Goal: Entertainment & Leisure: Consume media (video, audio)

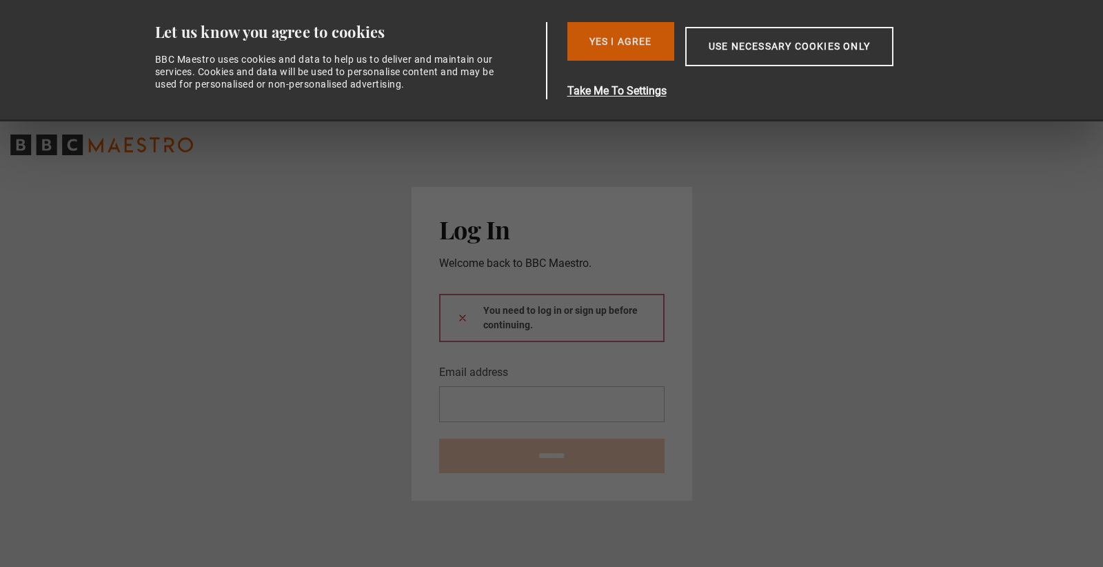
click at [618, 56] on button "Yes I Agree" at bounding box center [620, 41] width 107 height 39
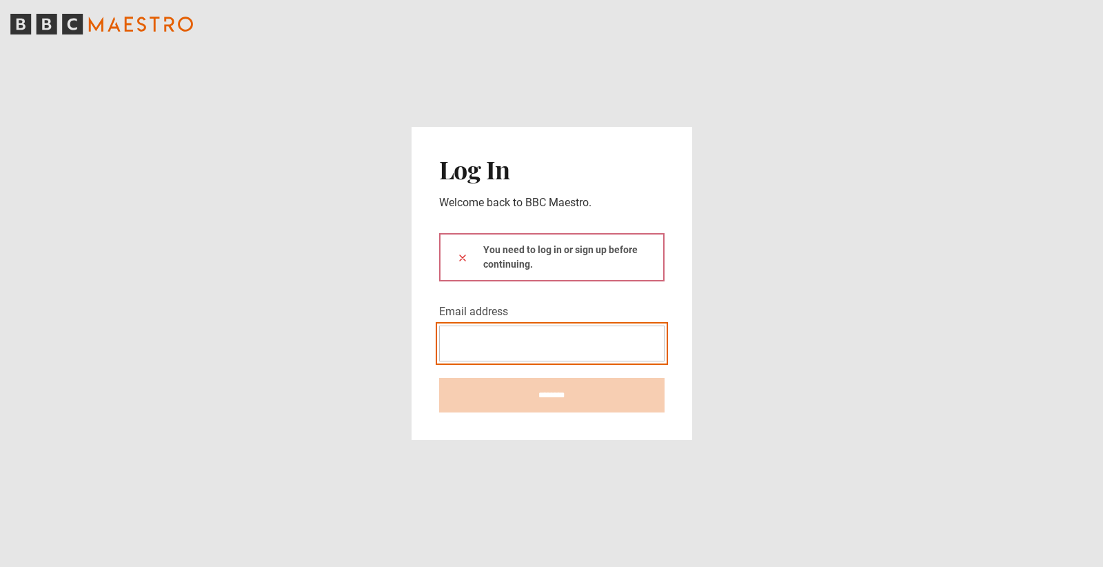
click at [513, 340] on input "Email address" at bounding box center [551, 343] width 225 height 36
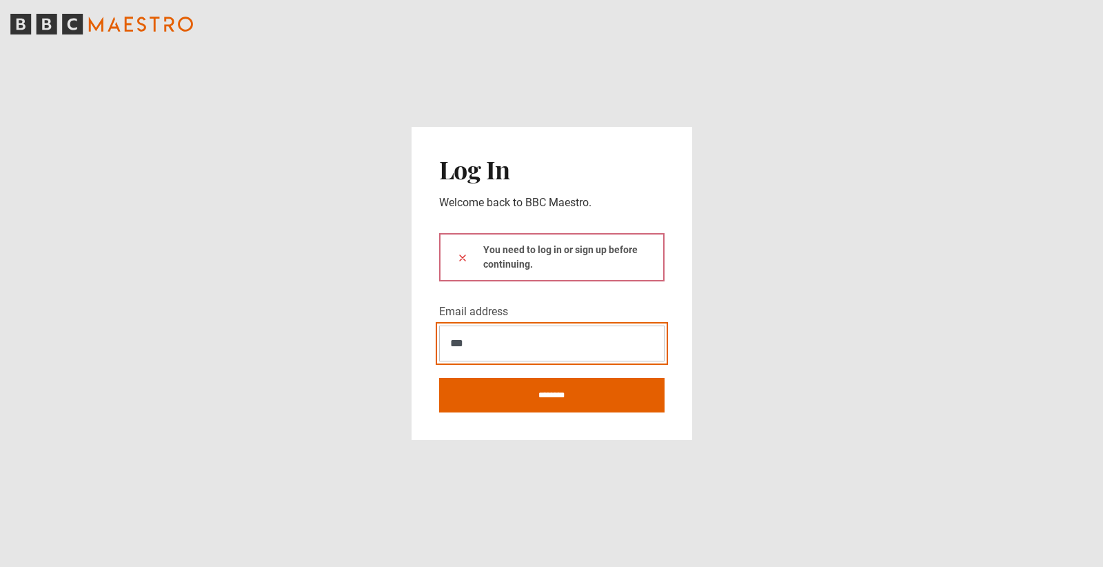
type input "*"
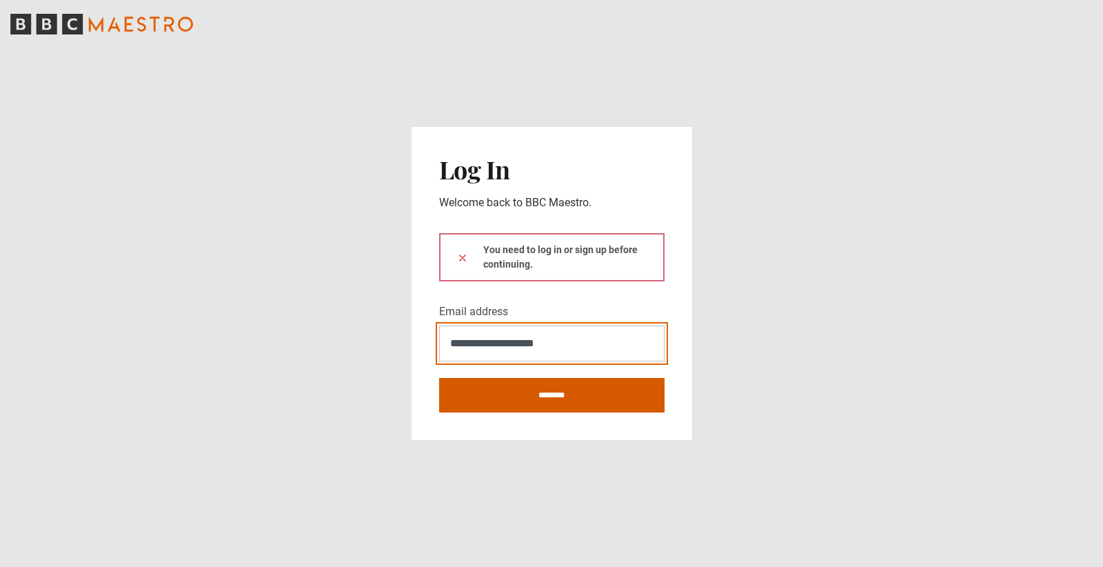
type input "**********"
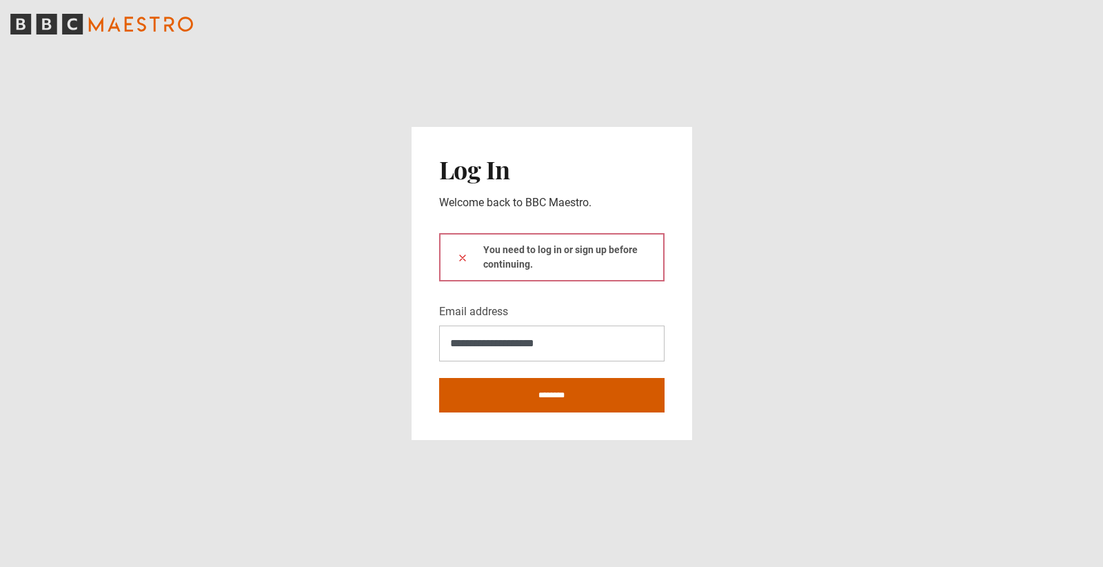
click at [545, 406] on input "********" at bounding box center [551, 395] width 225 height 34
type input "**********"
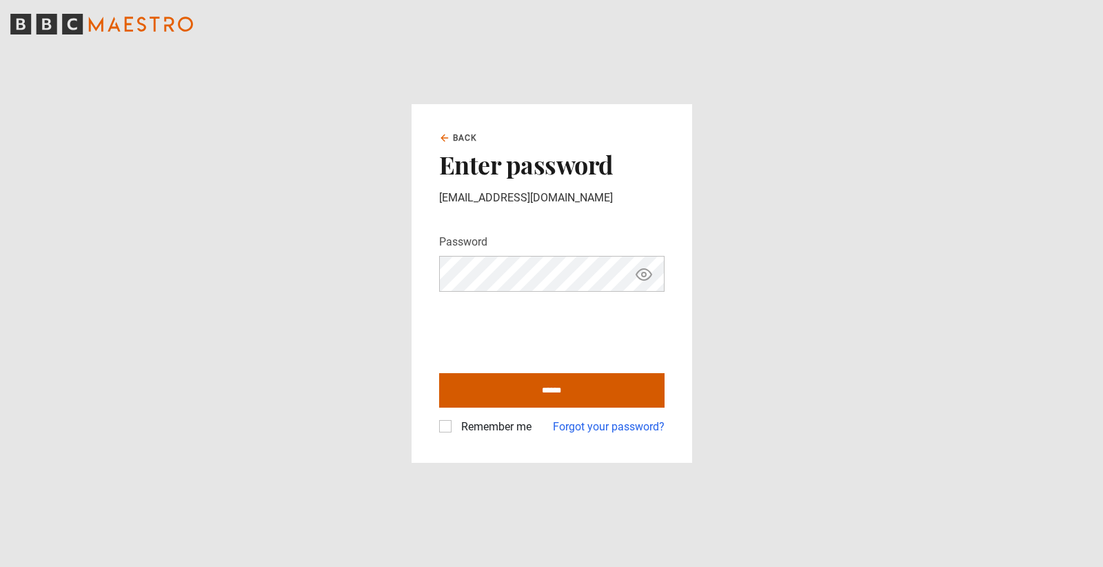
click at [533, 396] on input "******" at bounding box center [551, 390] width 225 height 34
type input "**********"
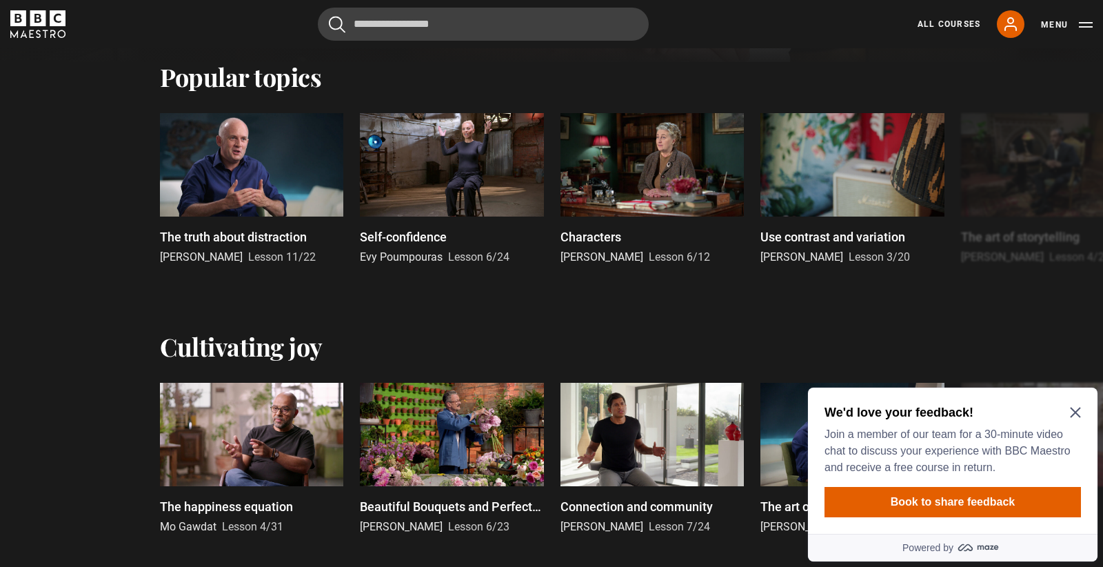
scroll to position [539, 0]
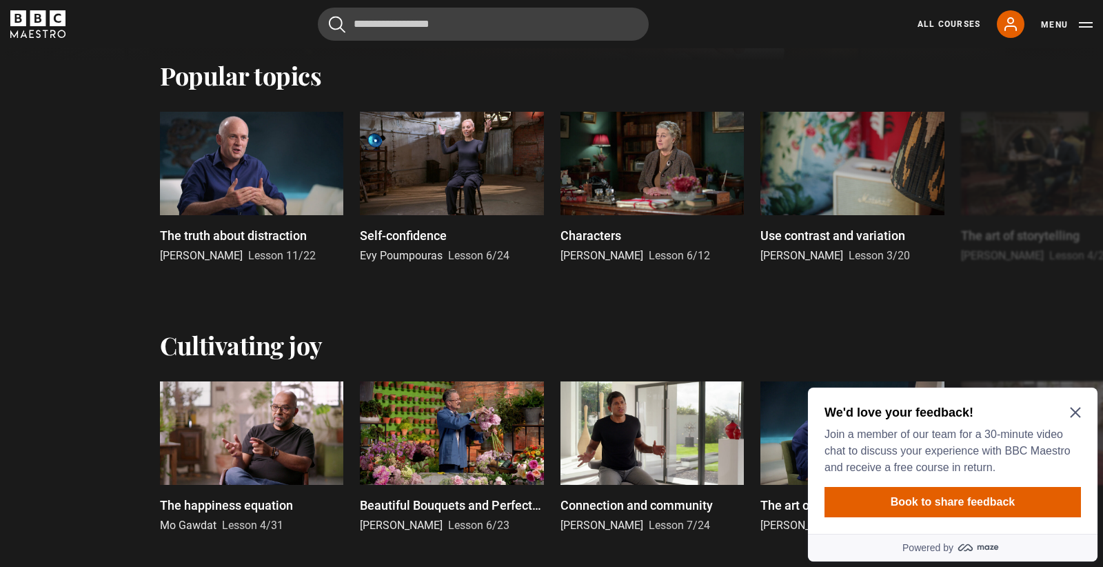
click at [1078, 414] on icon "Close Maze Prompt" at bounding box center [1075, 412] width 11 height 11
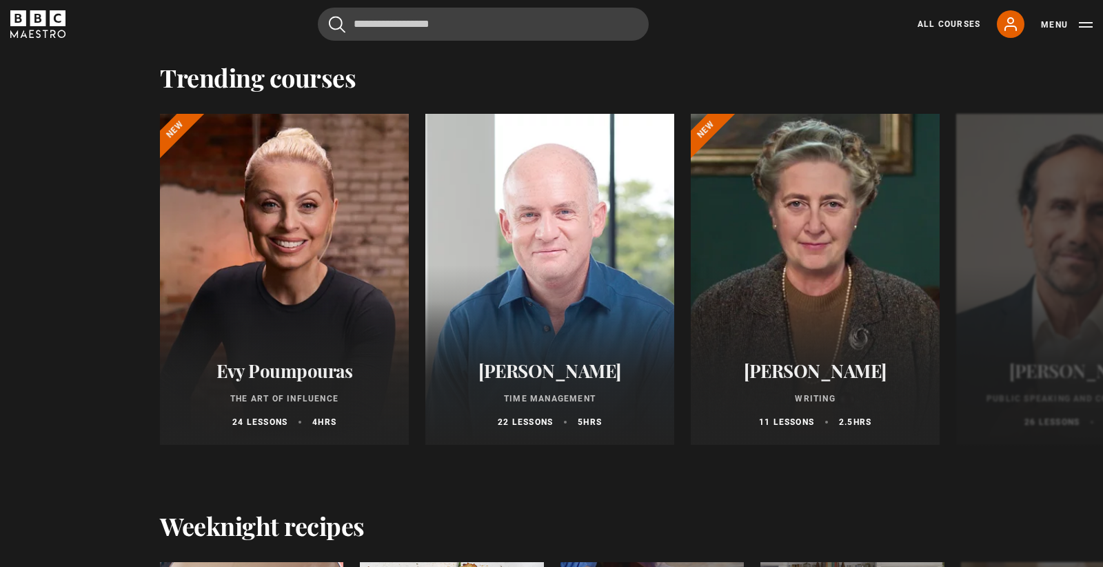
scroll to position [1088, 0]
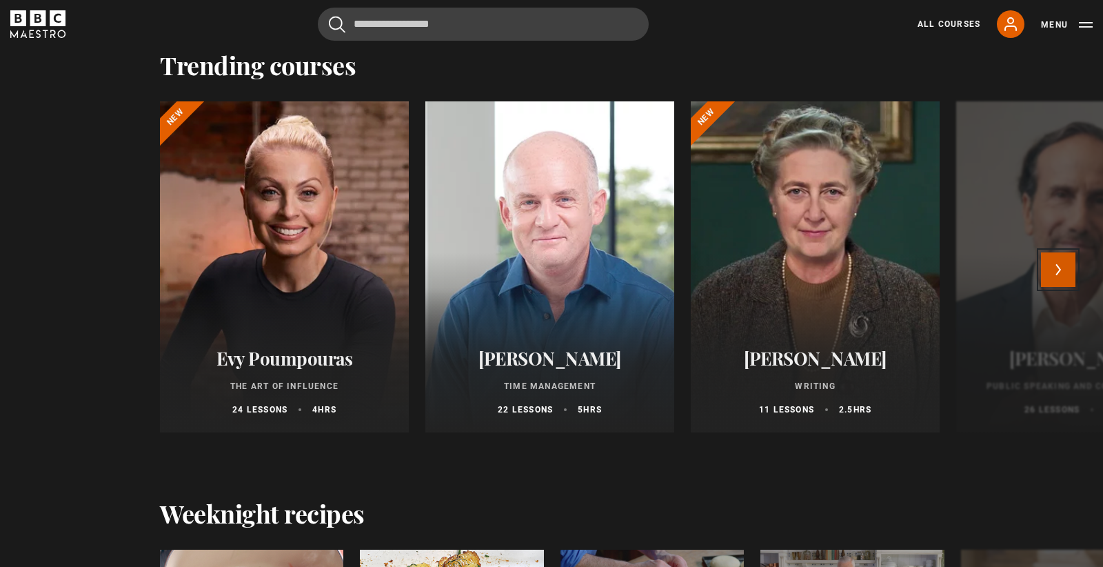
click at [1066, 272] on button "Next" at bounding box center [1058, 269] width 34 height 34
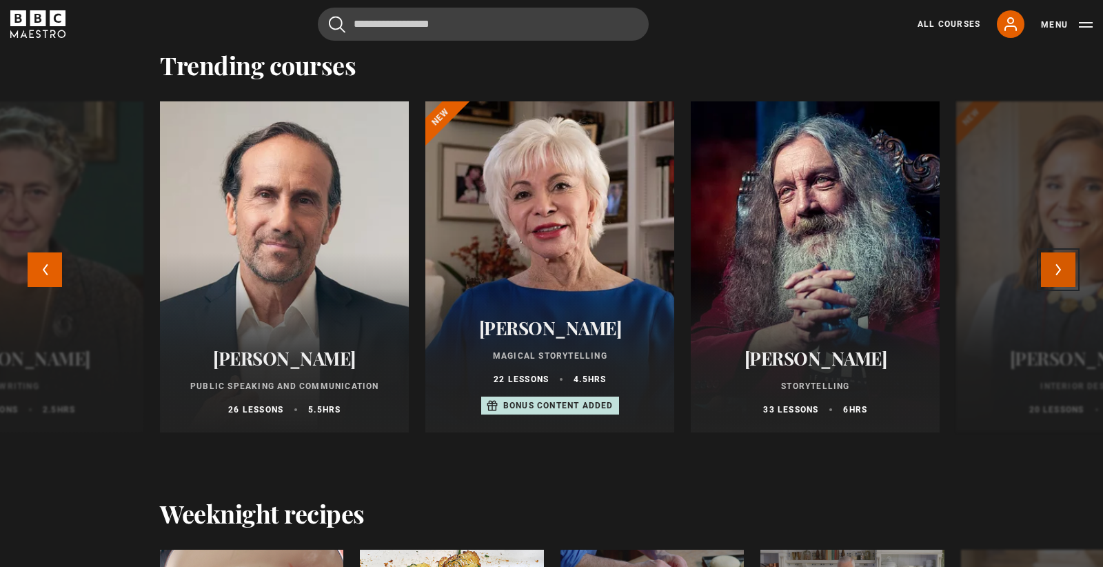
click at [1065, 272] on button "Next" at bounding box center [1058, 269] width 34 height 34
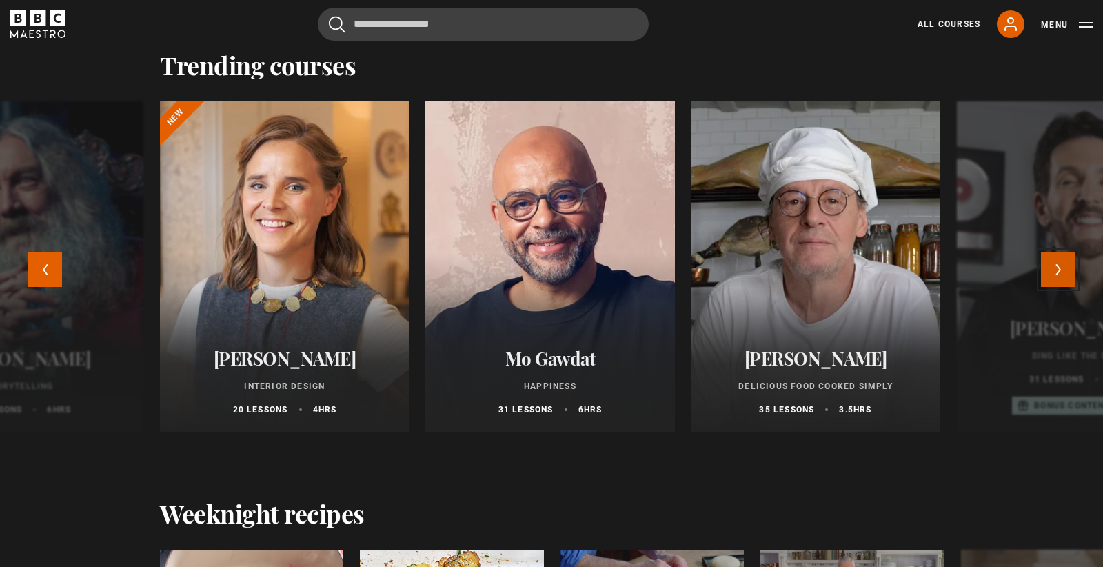
click at [1065, 272] on button "Next" at bounding box center [1058, 269] width 34 height 34
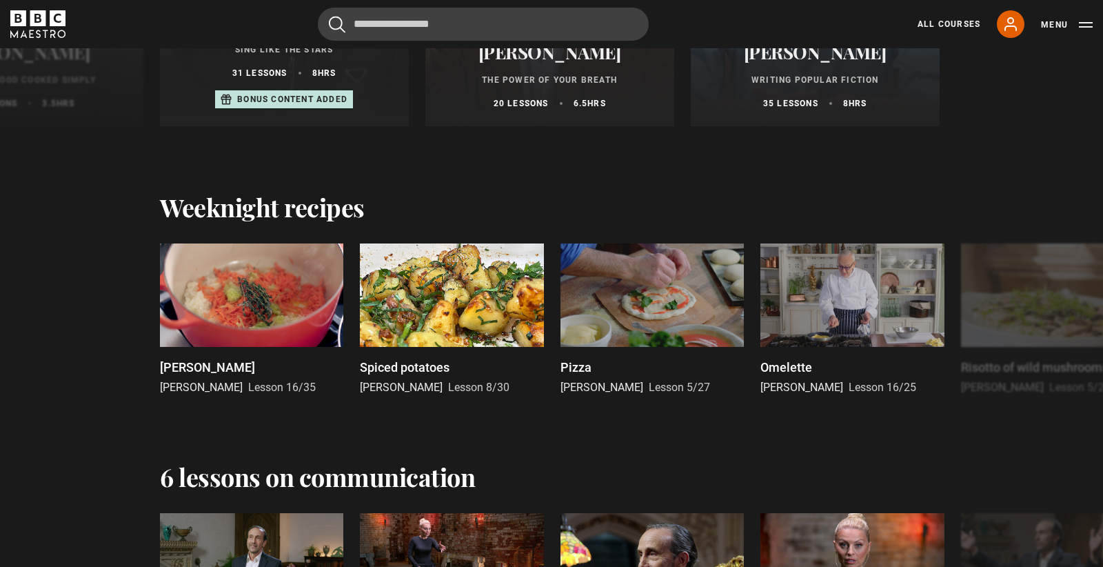
scroll to position [1403, 0]
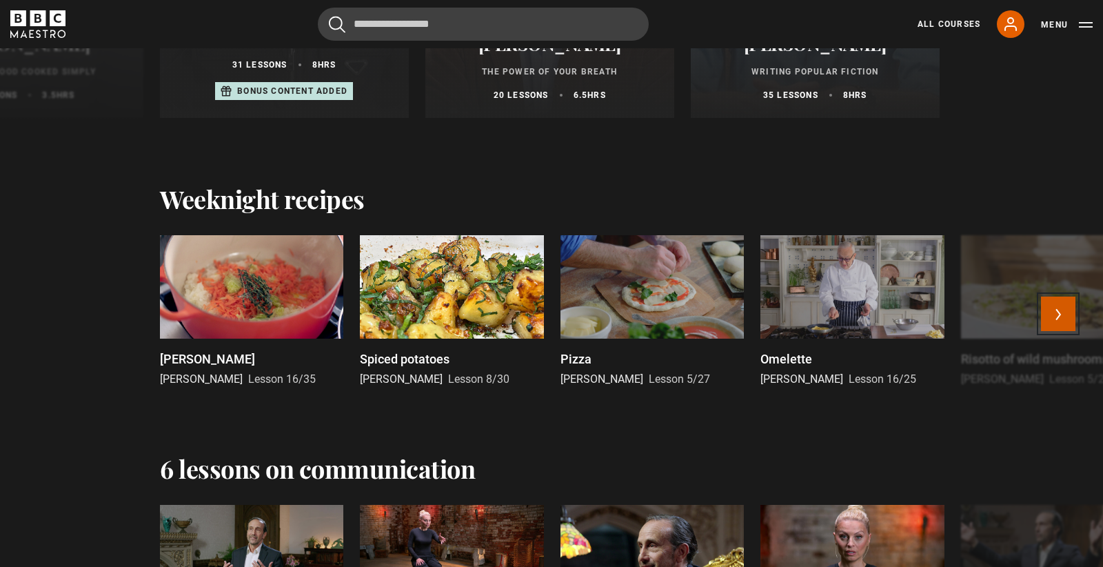
click at [1061, 314] on button "Next" at bounding box center [1058, 313] width 34 height 34
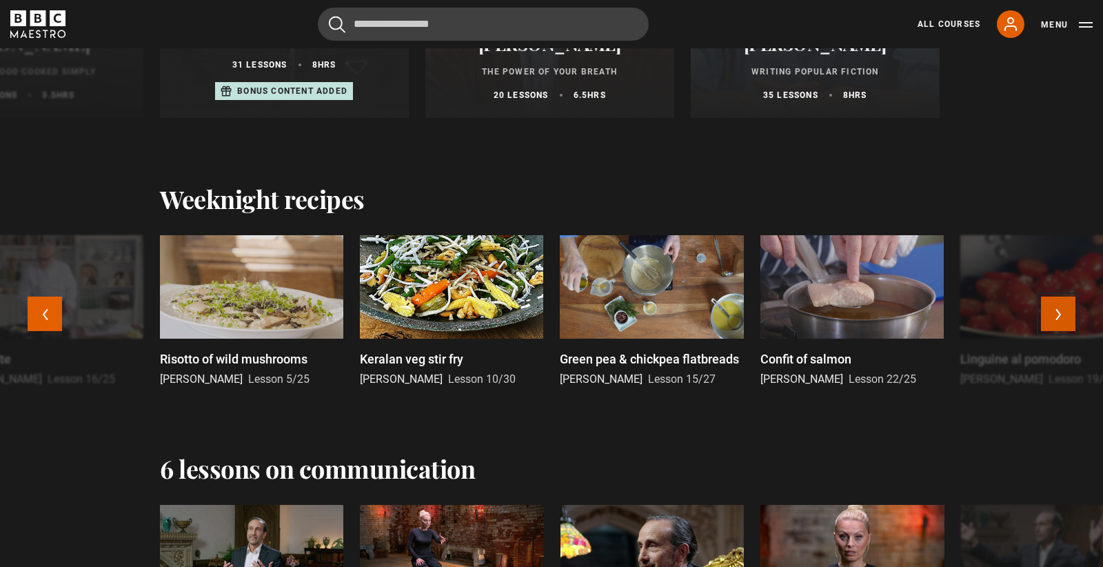
click at [1059, 315] on button "Next" at bounding box center [1058, 313] width 34 height 34
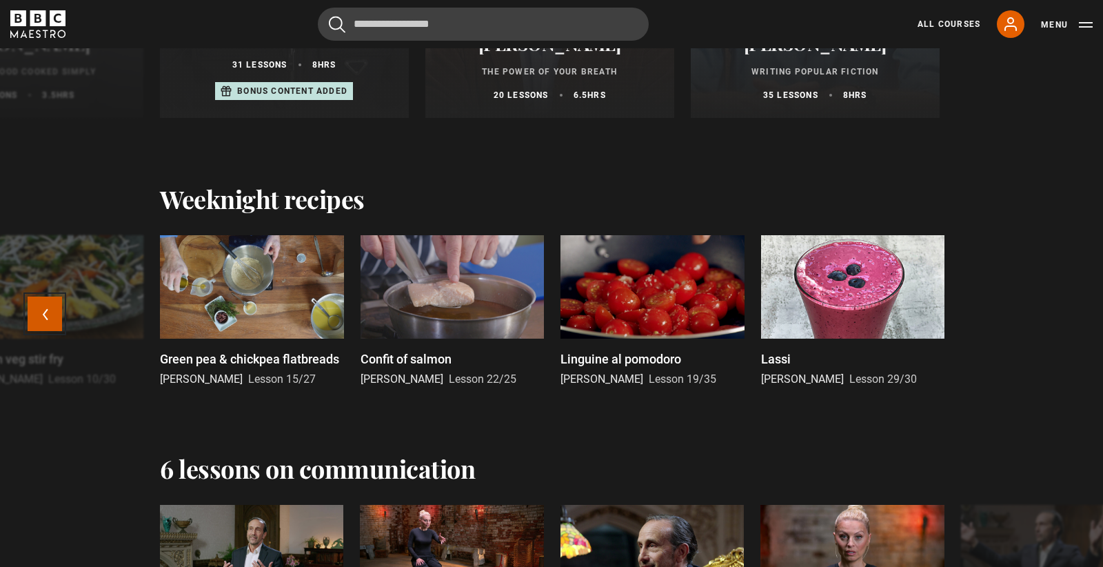
click at [54, 312] on button "Previous" at bounding box center [45, 313] width 34 height 34
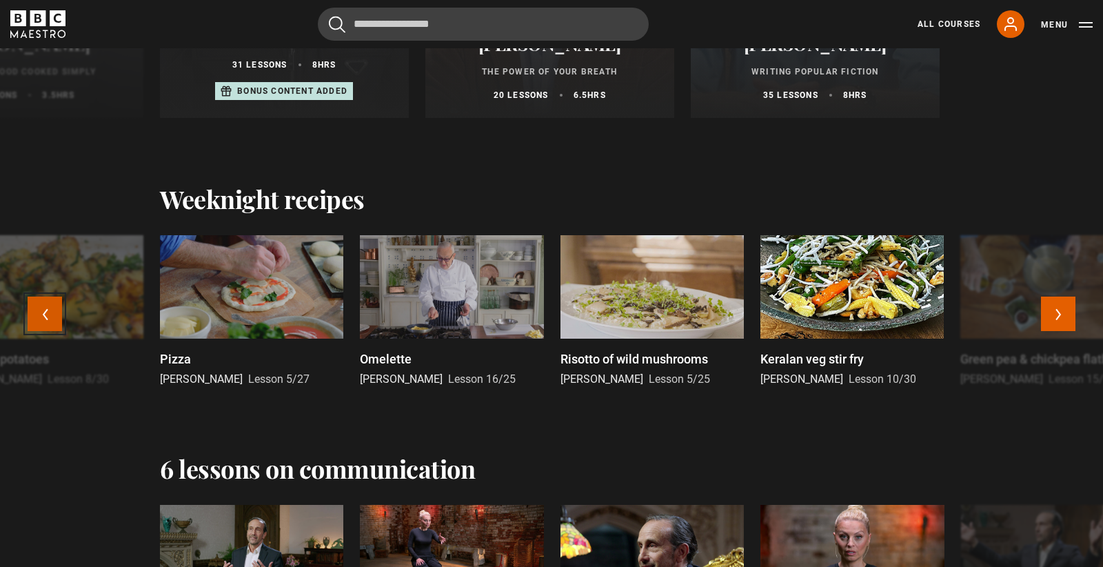
click at [54, 312] on button "Previous" at bounding box center [45, 313] width 34 height 34
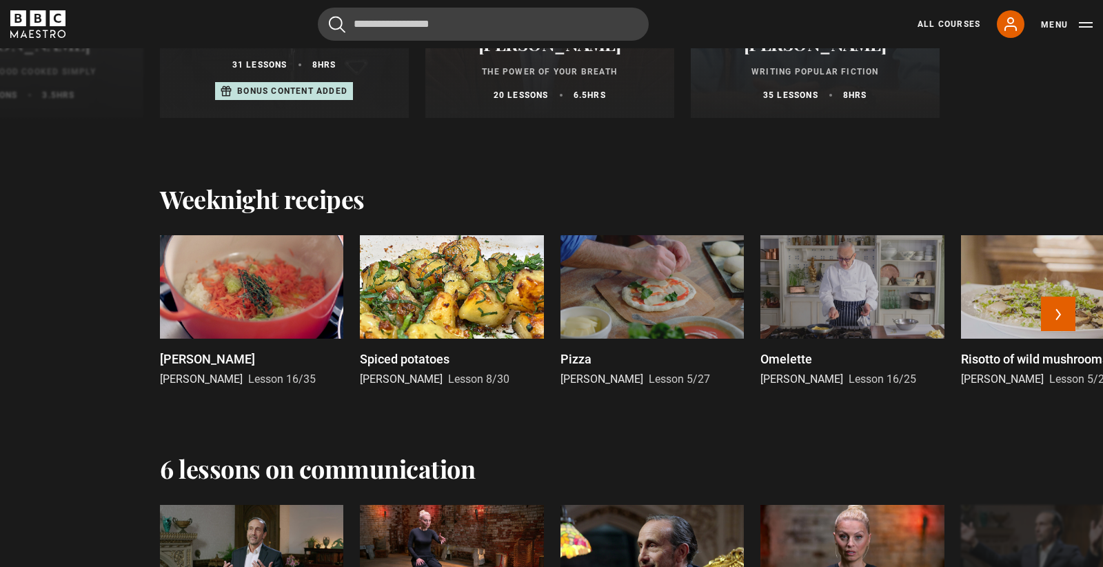
click at [649, 307] on div at bounding box center [651, 286] width 183 height 103
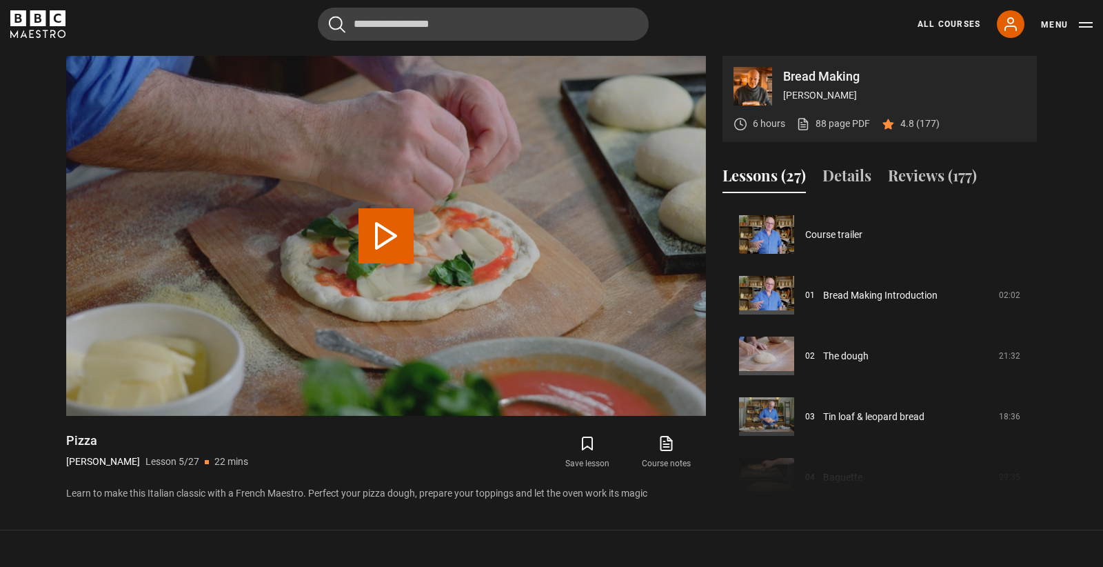
scroll to position [243, 0]
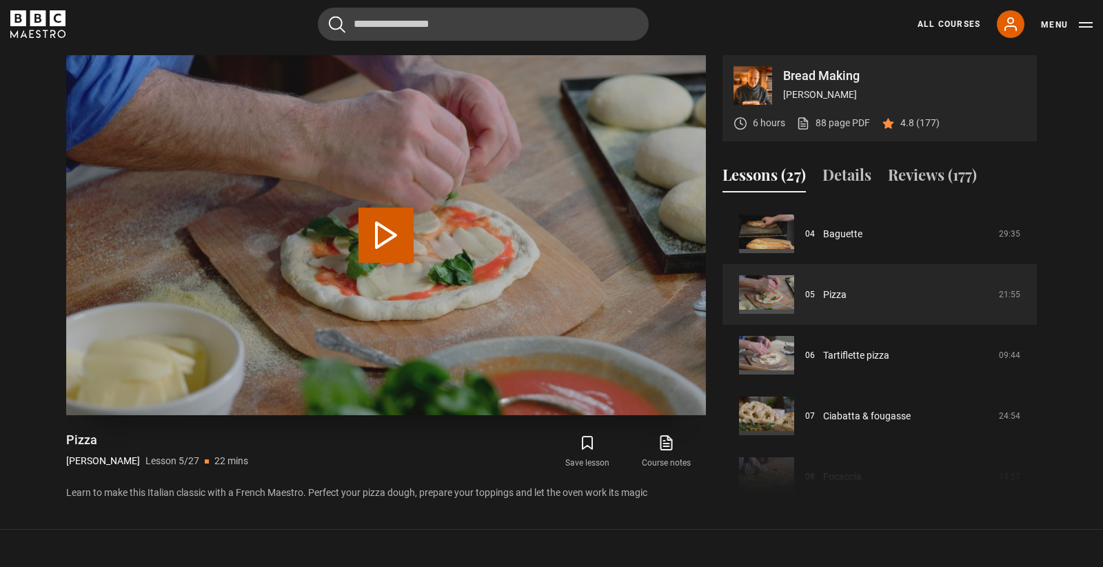
click at [388, 232] on button "Play Lesson Pizza" at bounding box center [385, 234] width 55 height 55
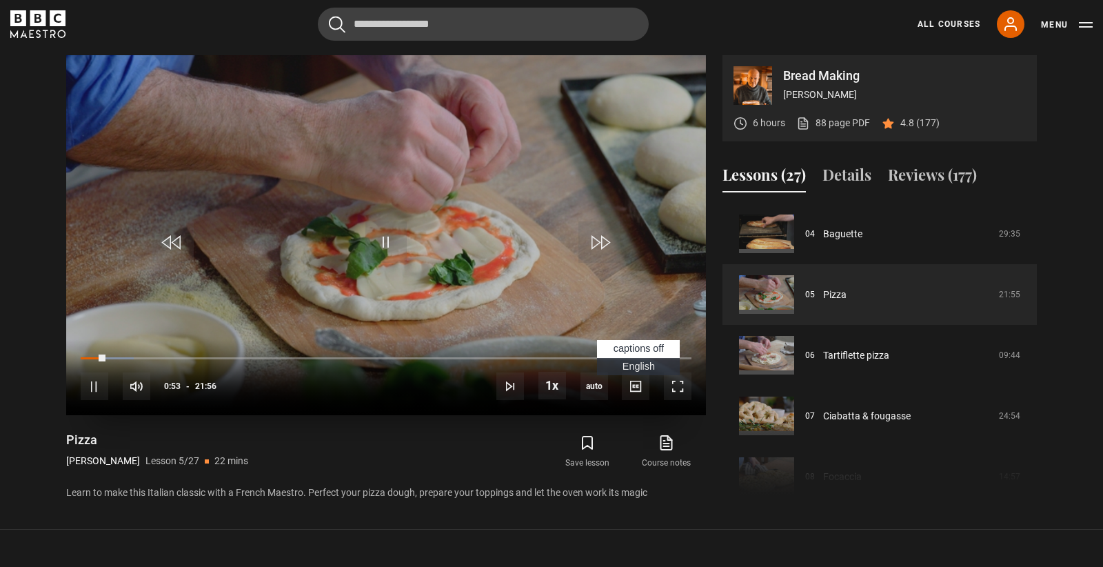
click at [638, 371] on span "English Captions" at bounding box center [638, 365] width 32 height 11
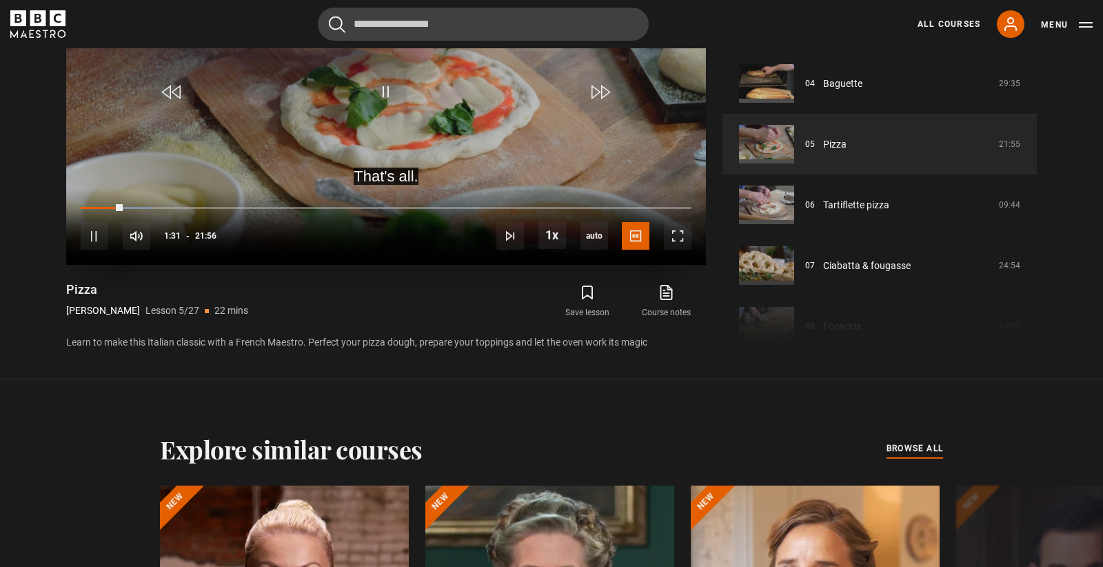
scroll to position [743, 0]
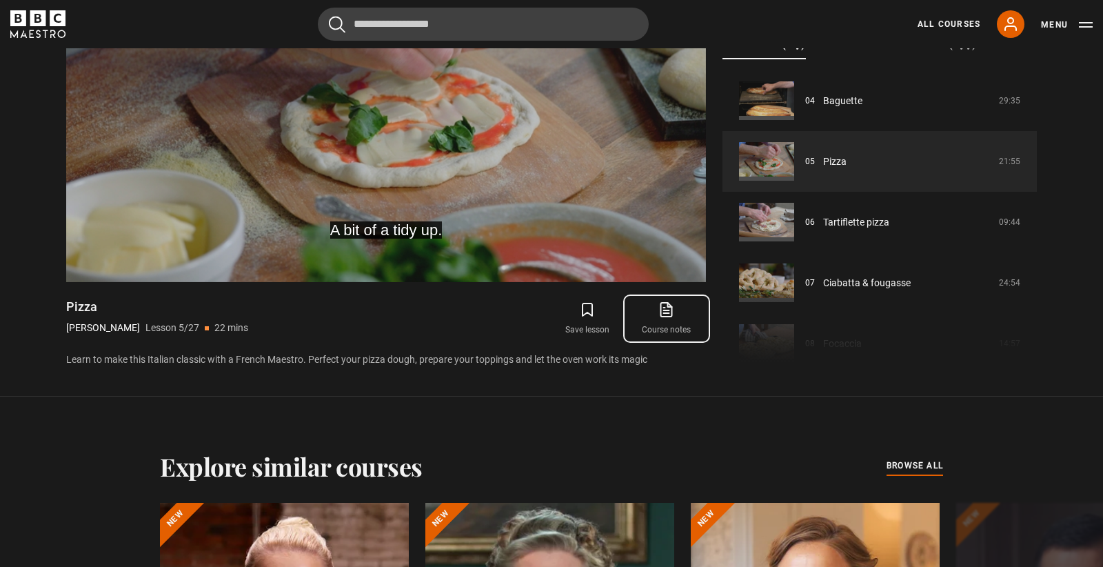
click at [667, 313] on icon at bounding box center [668, 308] width 8 height 10
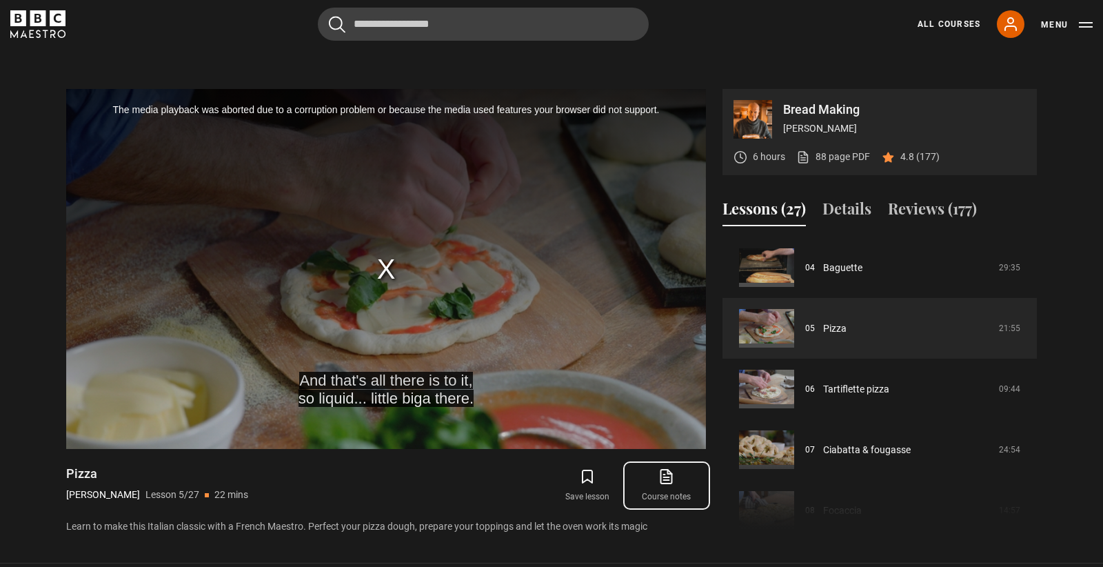
scroll to position [598, 0]
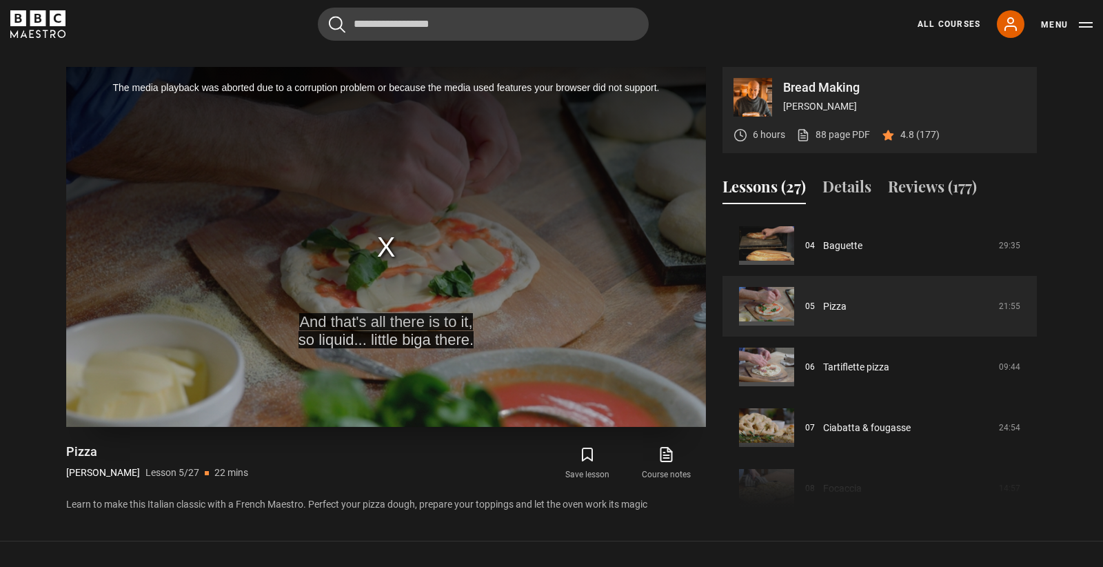
click at [378, 276] on div "The media playback was aborted due to a corruption problem or because the media…" at bounding box center [386, 247] width 640 height 360
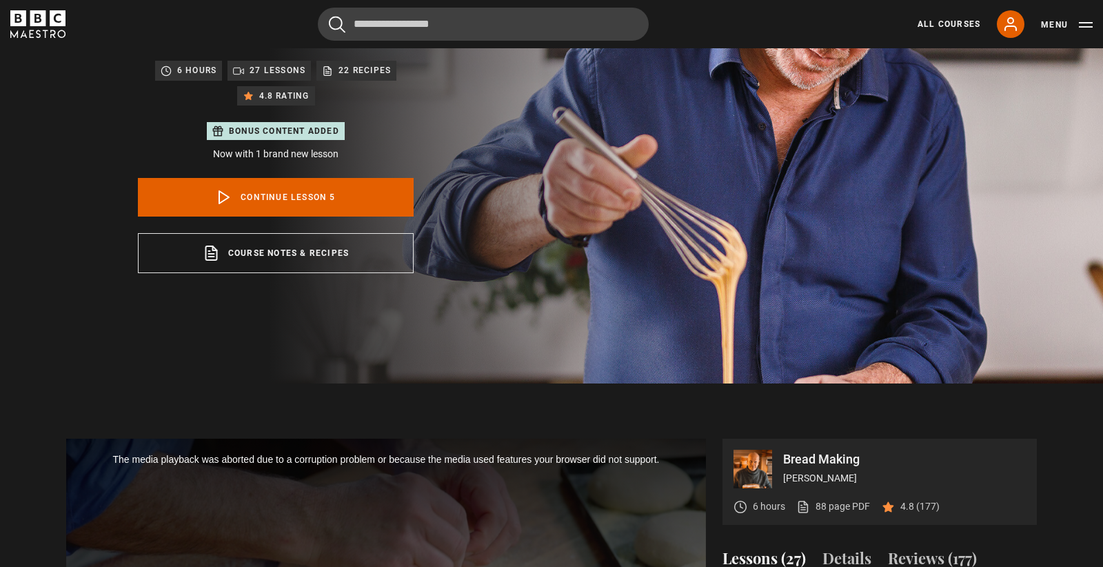
scroll to position [168, 0]
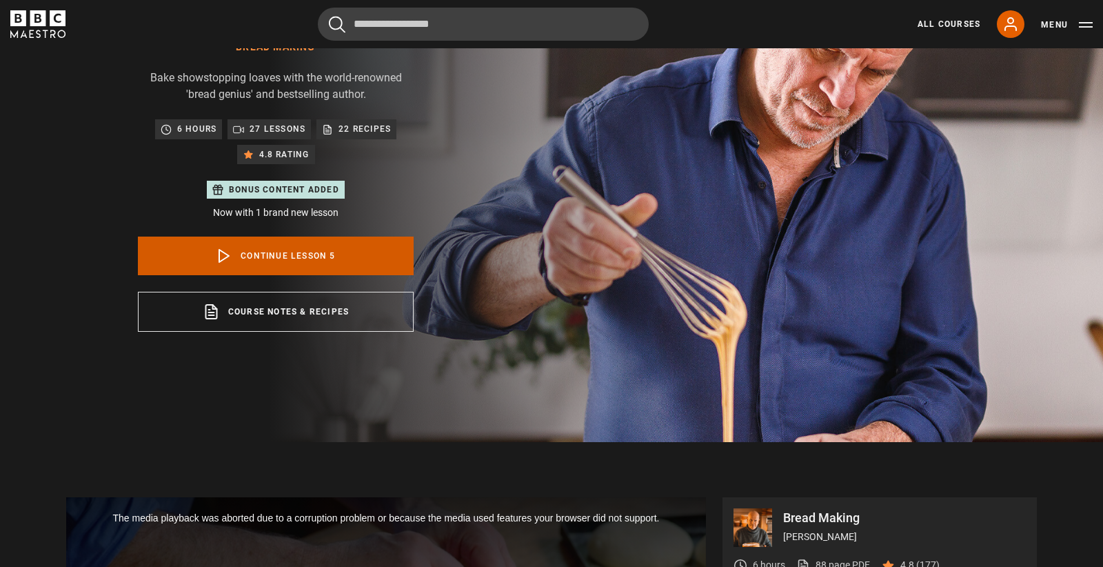
click at [317, 259] on link "Continue lesson 5" at bounding box center [276, 255] width 276 height 39
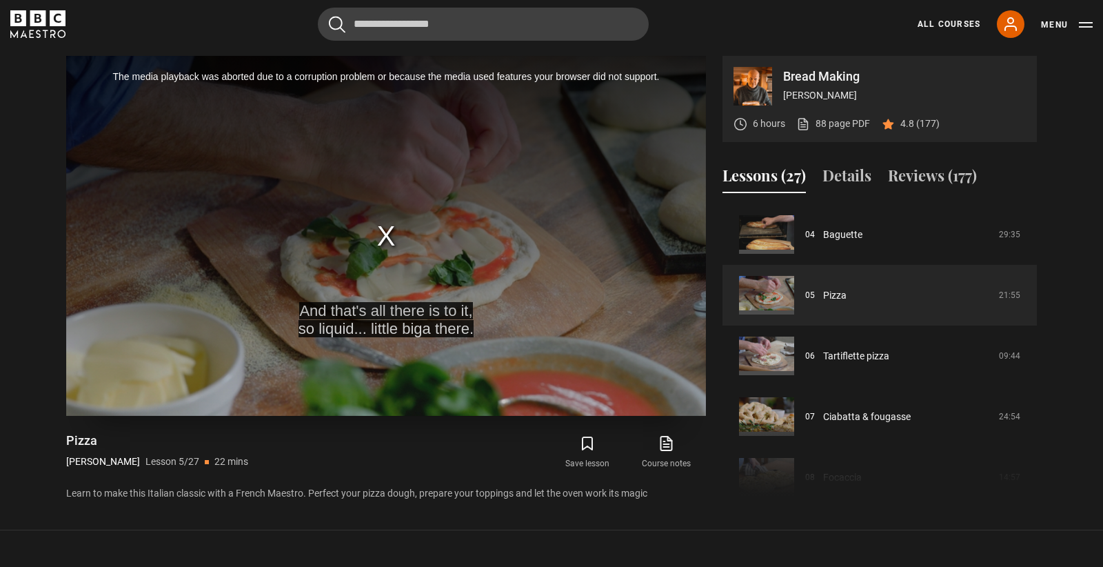
scroll to position [610, 0]
click at [274, 289] on div "The media playback was aborted due to a corruption problem or because the media…" at bounding box center [386, 235] width 640 height 360
click at [242, 360] on div "The media playback was aborted due to a corruption problem or because the media…" at bounding box center [386, 235] width 640 height 360
click at [433, 363] on div "The media playback was aborted due to a corruption problem or because the media…" at bounding box center [386, 235] width 640 height 360
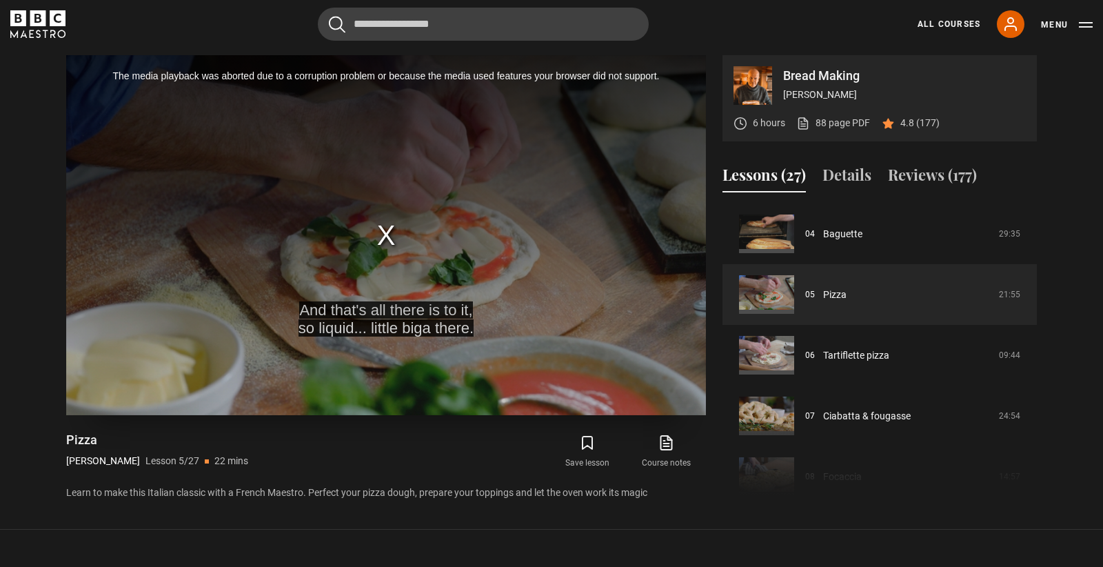
click at [385, 236] on div "The media playback was aborted due to a corruption problem or because the media…" at bounding box center [386, 235] width 640 height 360
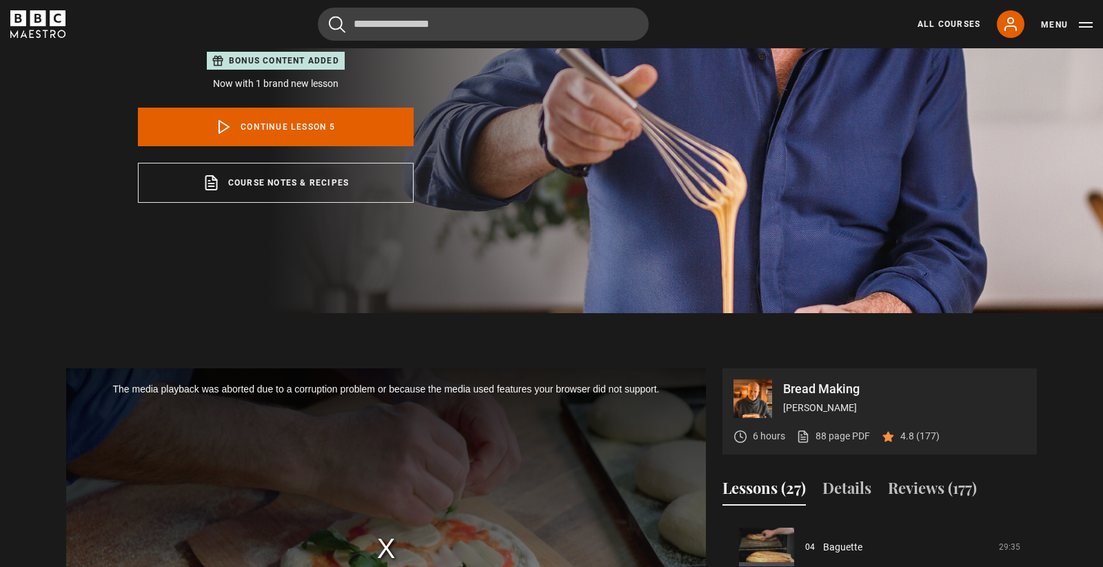
scroll to position [281, 0]
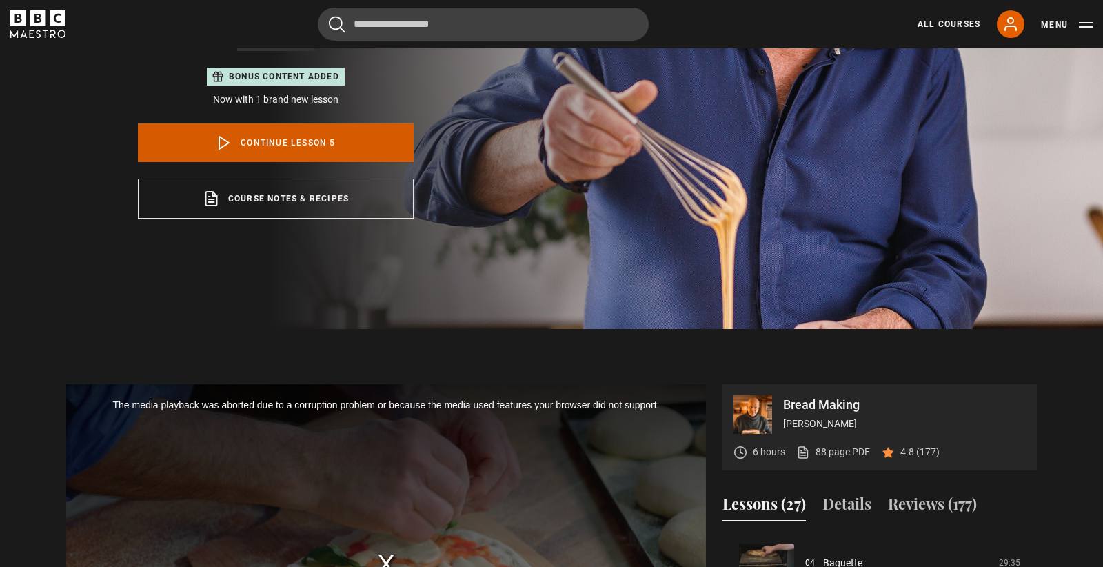
click at [327, 146] on link "Continue lesson 5" at bounding box center [276, 142] width 276 height 39
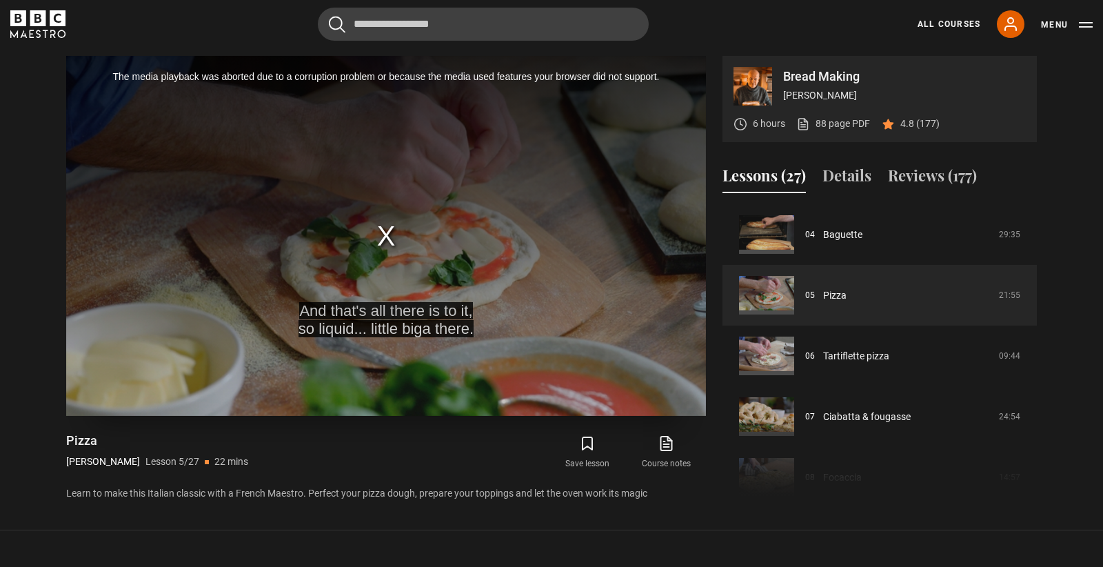
scroll to position [610, 0]
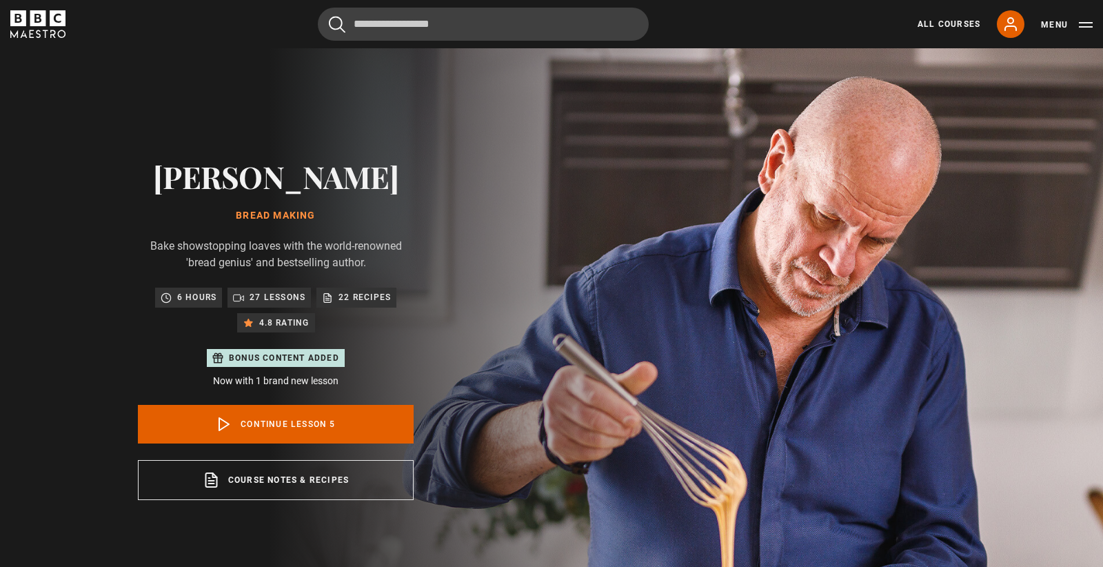
scroll to position [243, 0]
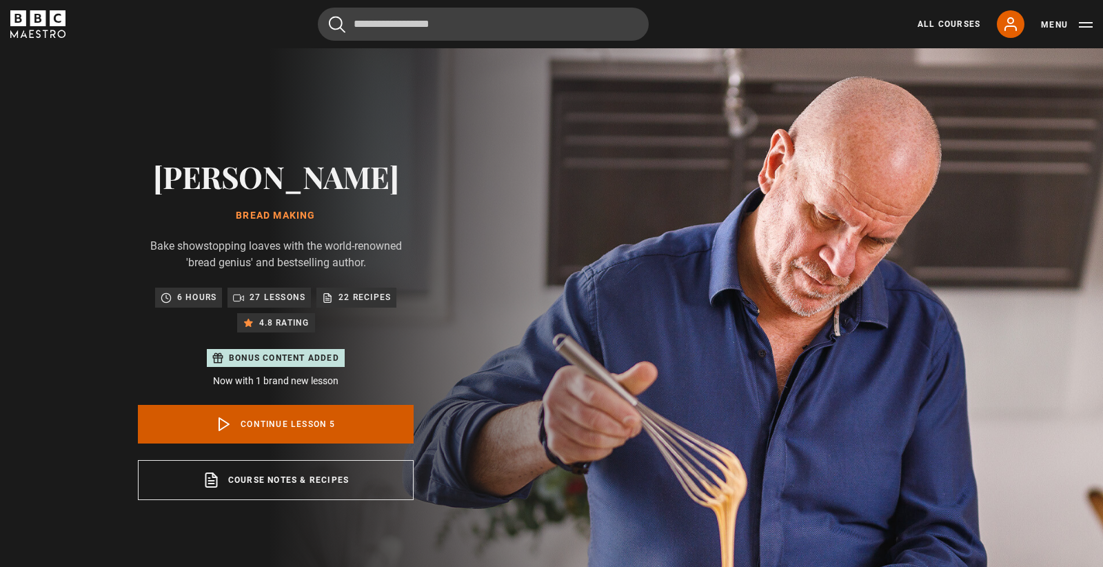
click at [313, 422] on link "Continue lesson 5" at bounding box center [276, 424] width 276 height 39
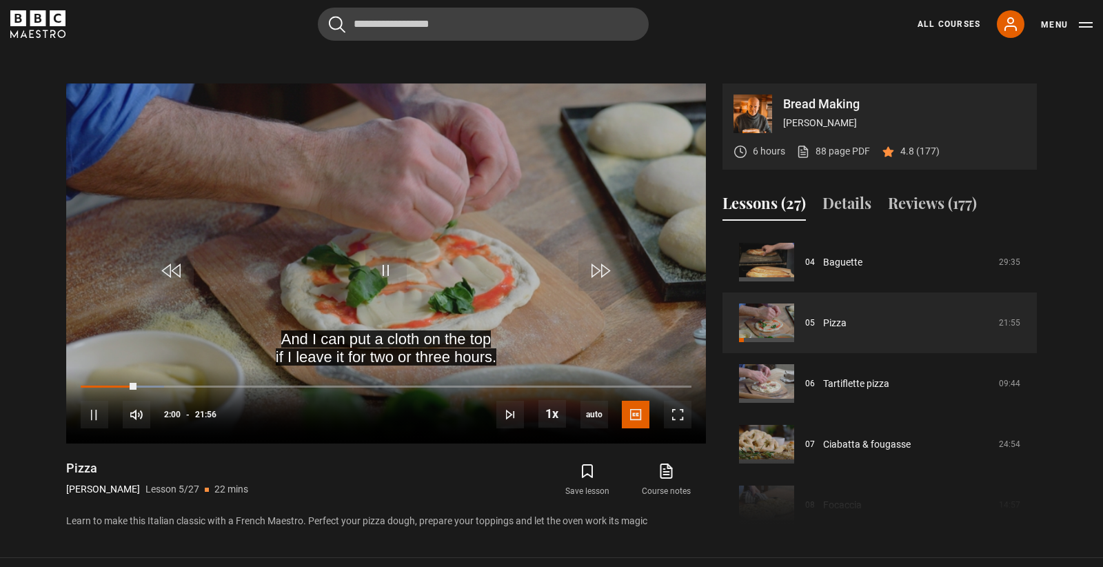
scroll to position [580, 0]
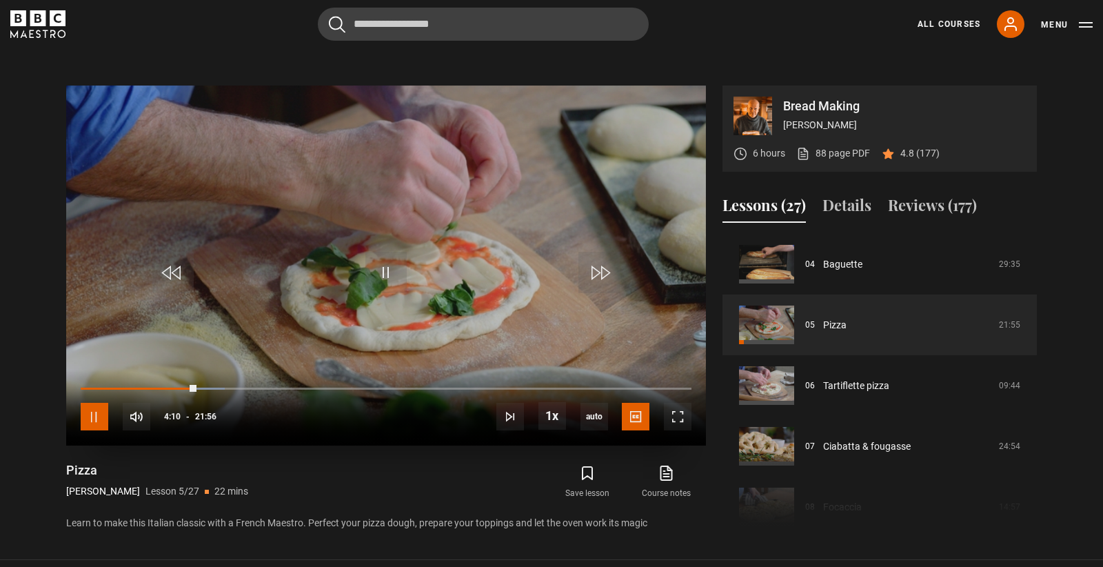
click at [93, 416] on span "Video Player" at bounding box center [95, 417] width 28 height 28
click at [92, 418] on span "Video Player" at bounding box center [95, 417] width 28 height 28
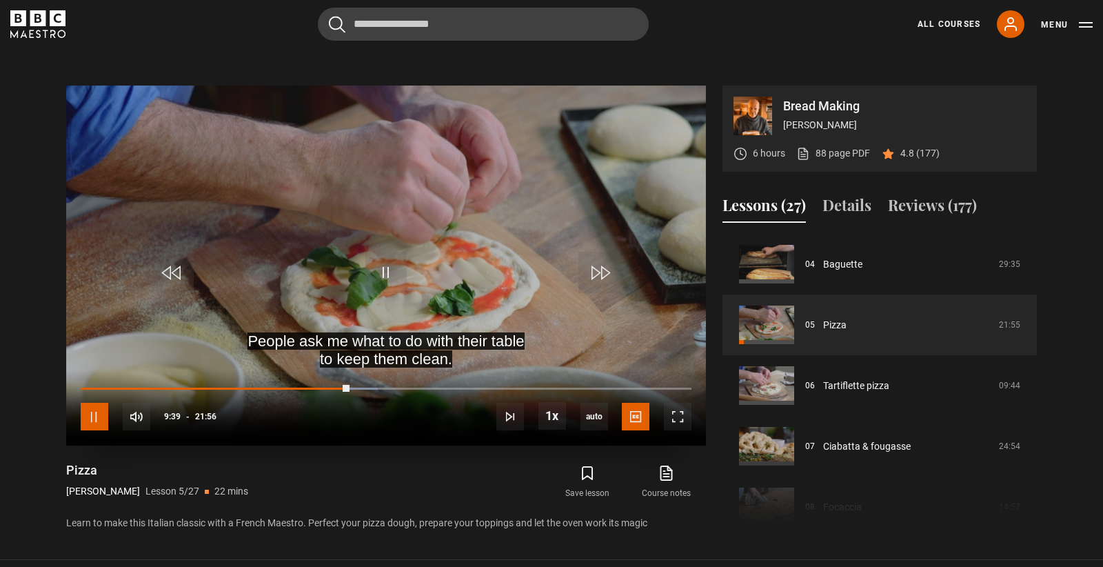
click at [99, 415] on span "Video Player" at bounding box center [95, 417] width 28 height 28
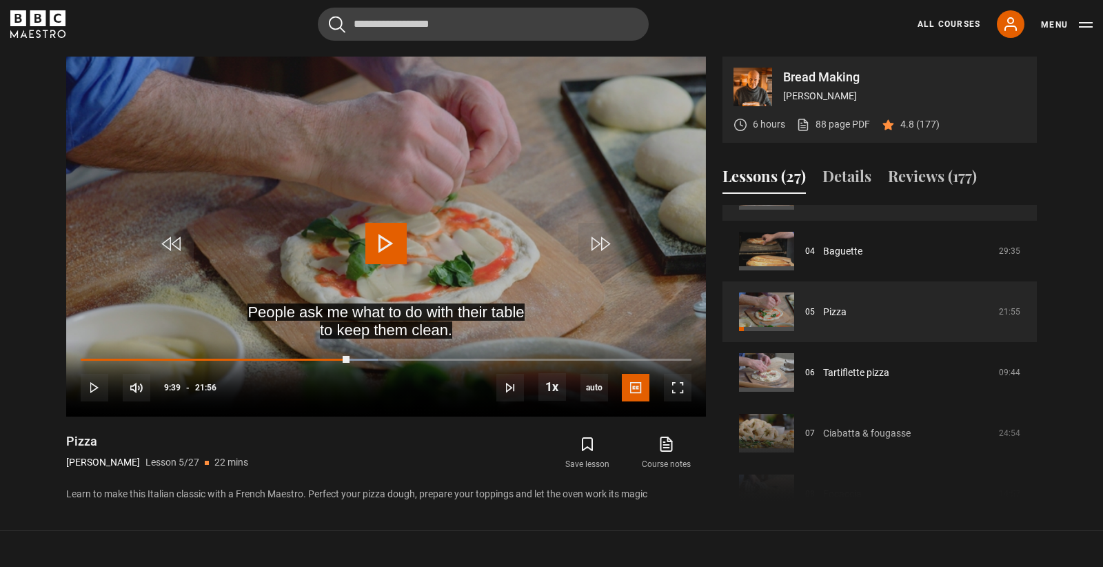
scroll to position [231, 0]
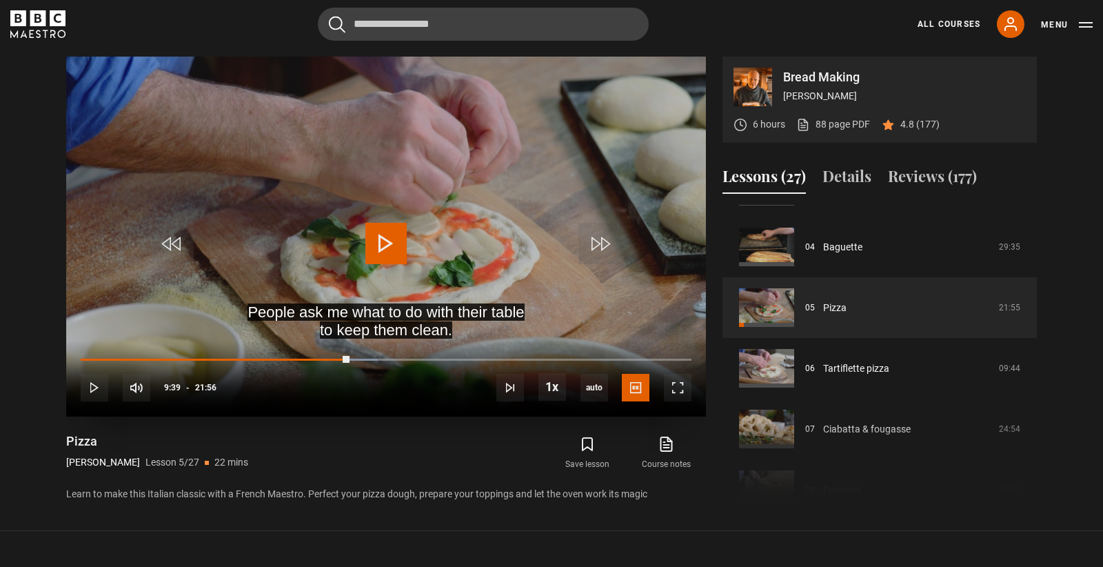
click at [384, 247] on span "Video Player" at bounding box center [385, 243] width 41 height 41
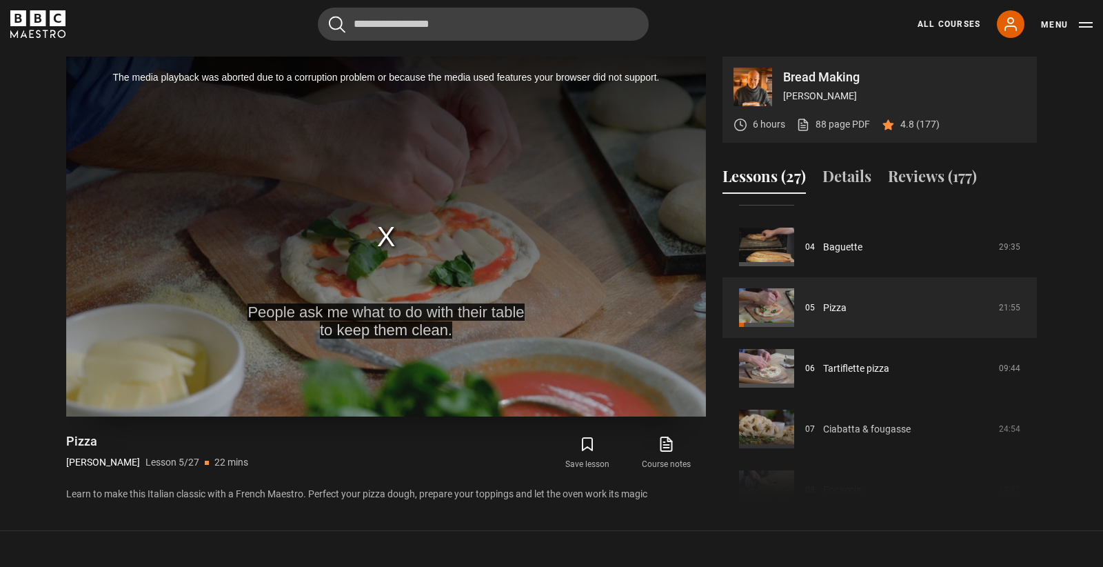
click at [378, 240] on div "The media playback was aborted due to a corruption problem or because the media…" at bounding box center [386, 237] width 640 height 360
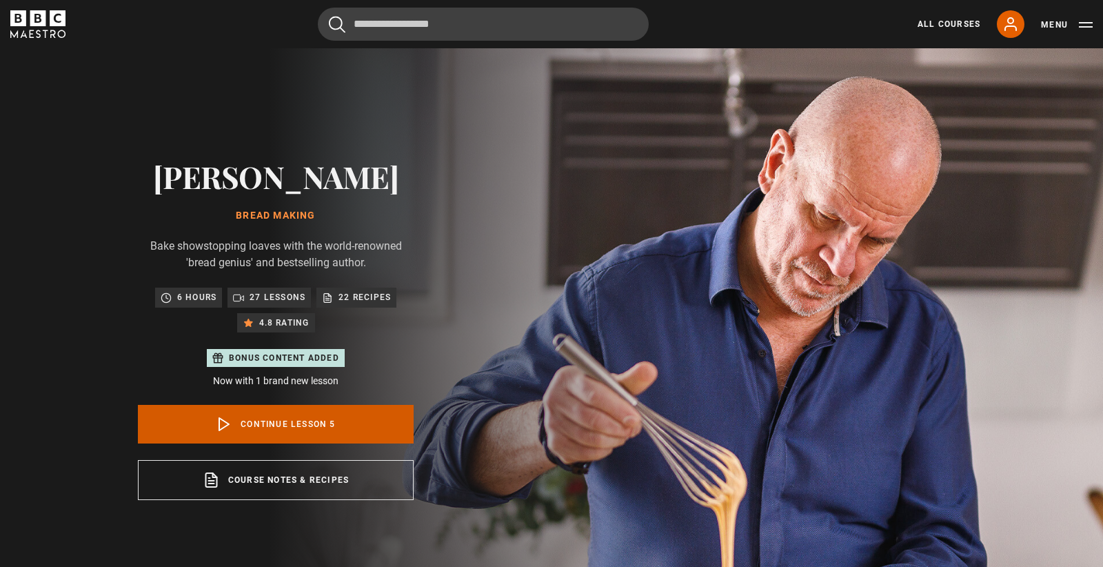
scroll to position [243, 0]
click at [280, 425] on link "Continue lesson 5" at bounding box center [276, 424] width 276 height 39
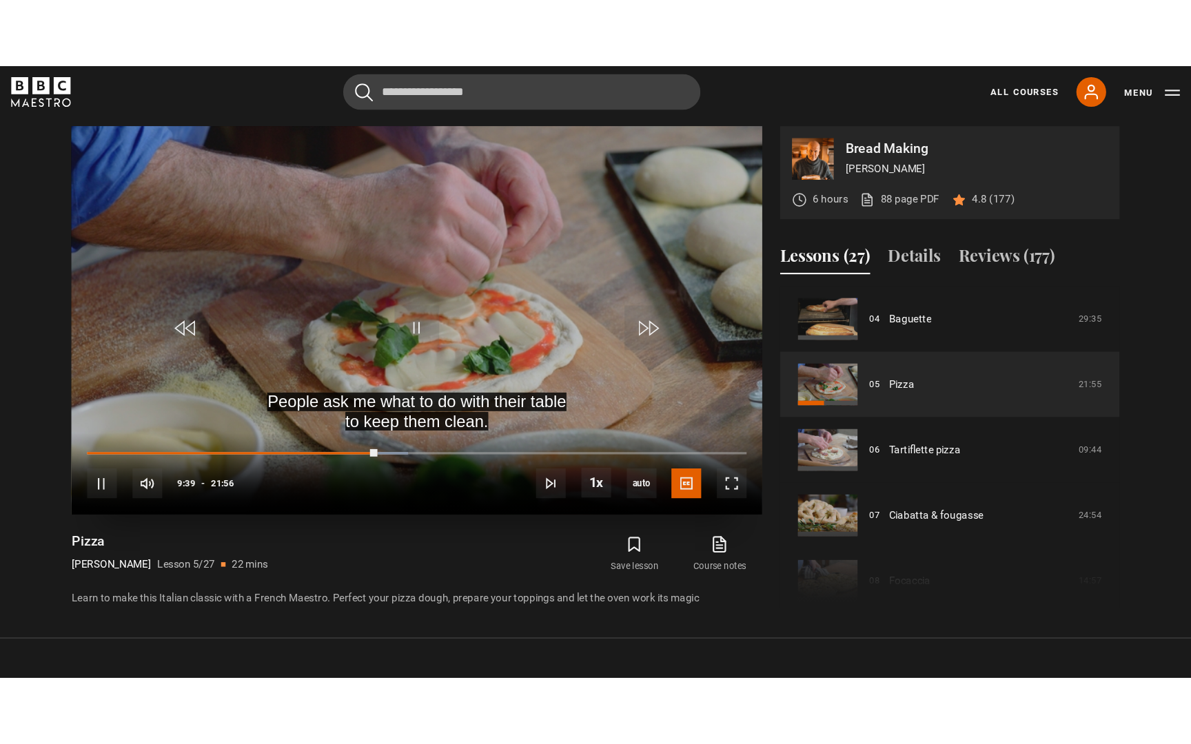
scroll to position [610, 0]
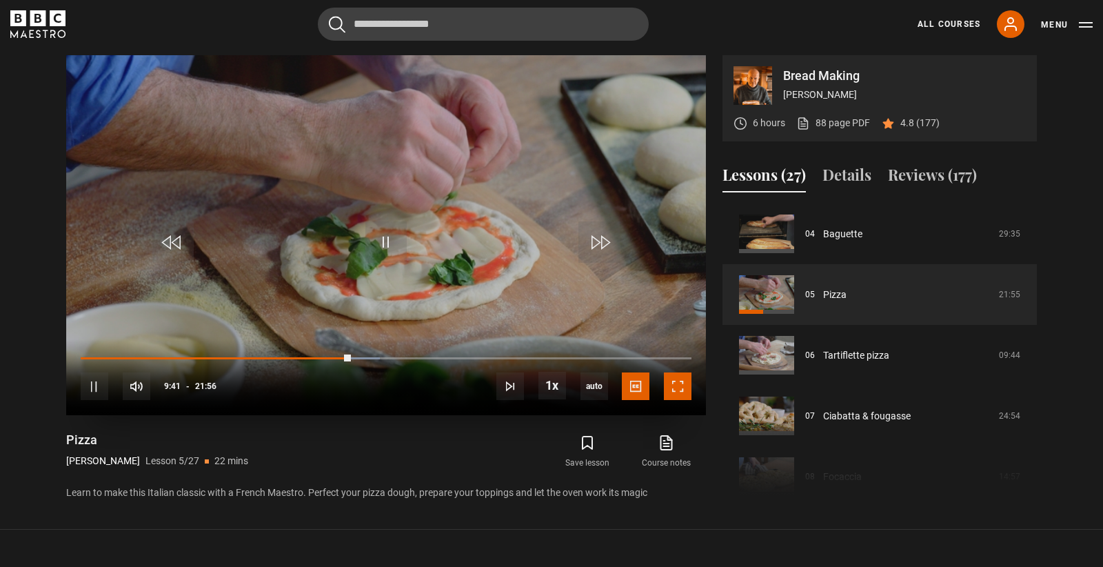
click at [678, 385] on span "Video Player" at bounding box center [678, 386] width 28 height 28
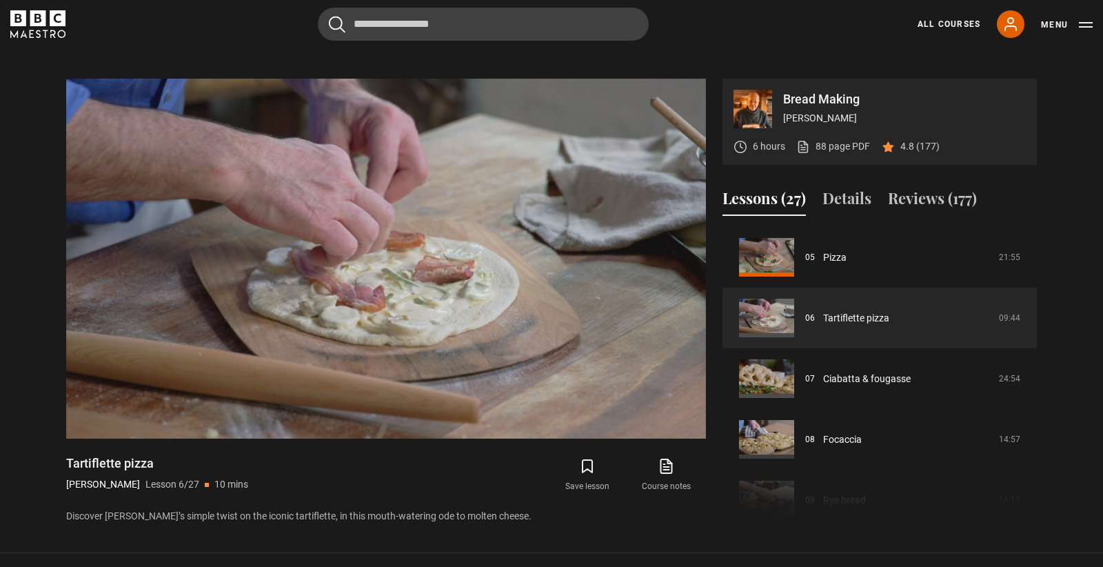
scroll to position [583, 0]
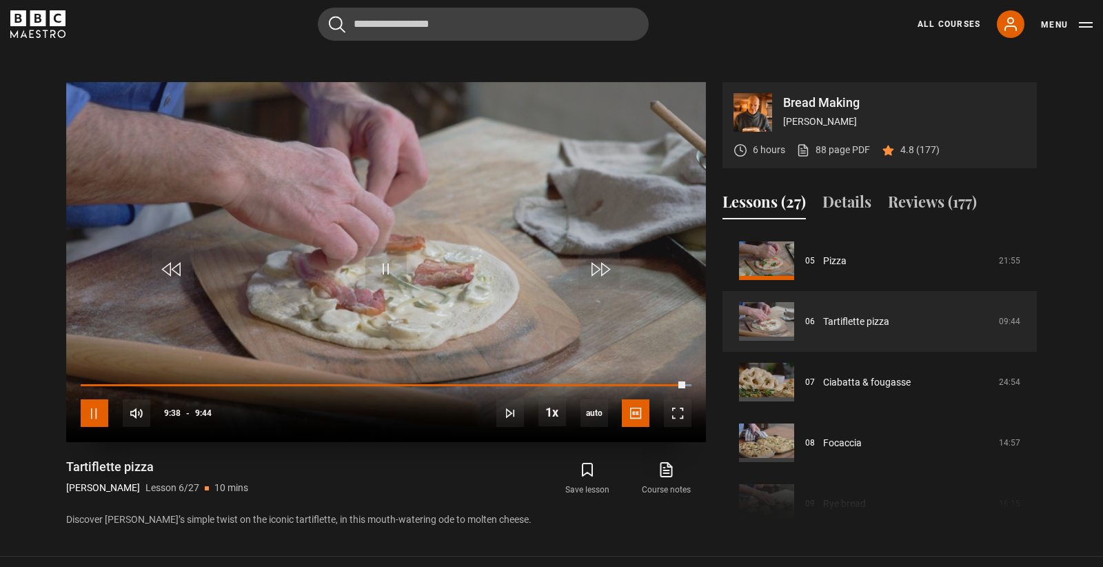
click at [94, 414] on span "Video Player" at bounding box center [95, 413] width 28 height 28
